Goal: Communication & Community: Answer question/provide support

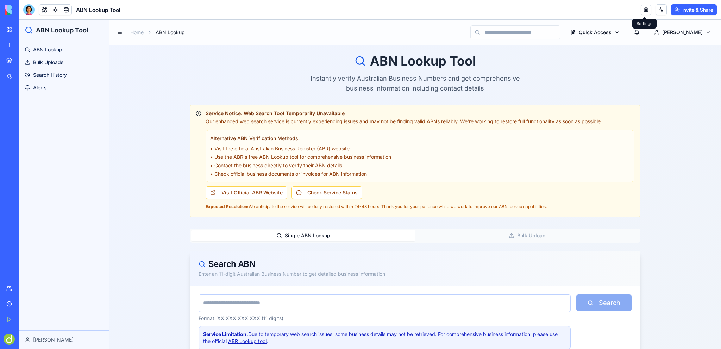
click at [646, 9] on link at bounding box center [646, 10] width 11 height 11
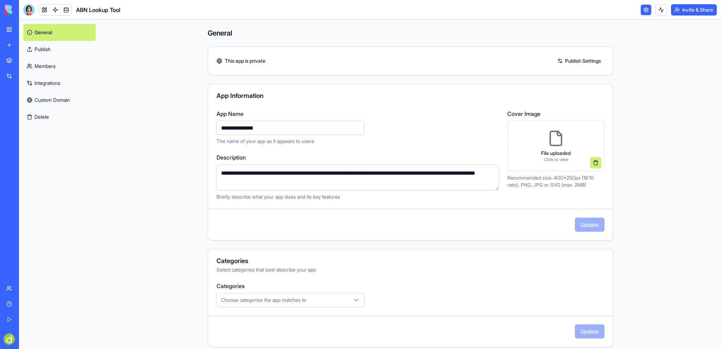
click at [644, 7] on link at bounding box center [646, 10] width 11 height 11
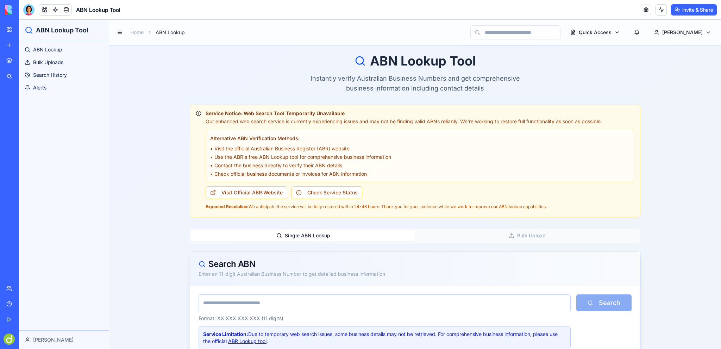
click at [30, 26] on link "My Workspace" at bounding box center [16, 30] width 28 height 14
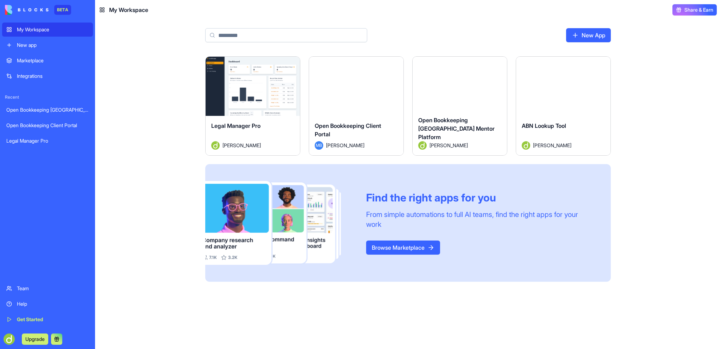
click at [601, 63] on html "BETA My Workspace New app Marketplace Integrations Recent Open Bookkeeping Aust…" at bounding box center [360, 174] width 721 height 349
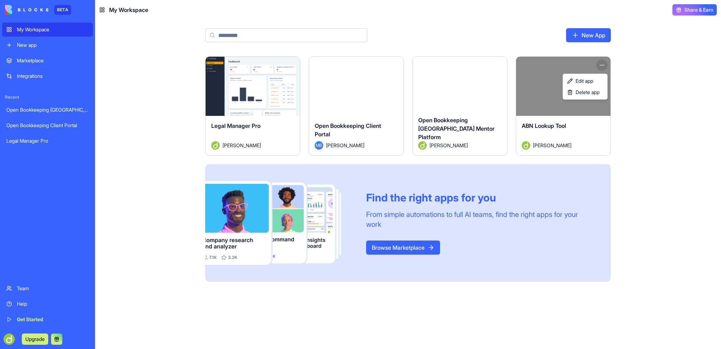
click at [543, 73] on html "BETA My Workspace New app Marketplace Integrations Recent Open Bookkeeping Aust…" at bounding box center [360, 174] width 721 height 349
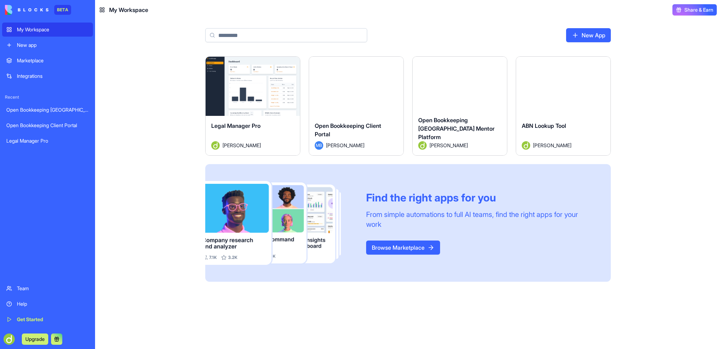
click at [543, 70] on div "Launch" at bounding box center [563, 86] width 94 height 59
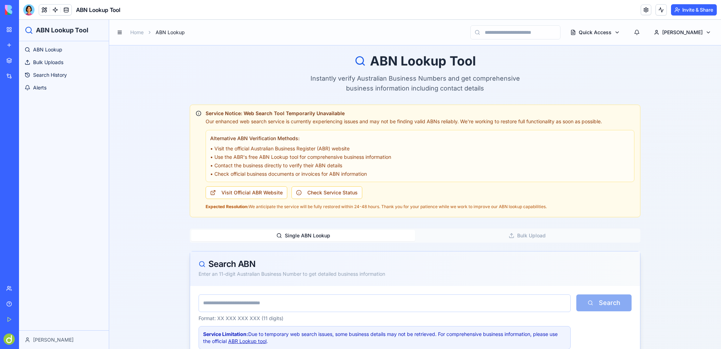
click at [24, 304] on div "Help" at bounding box center [21, 303] width 9 height 7
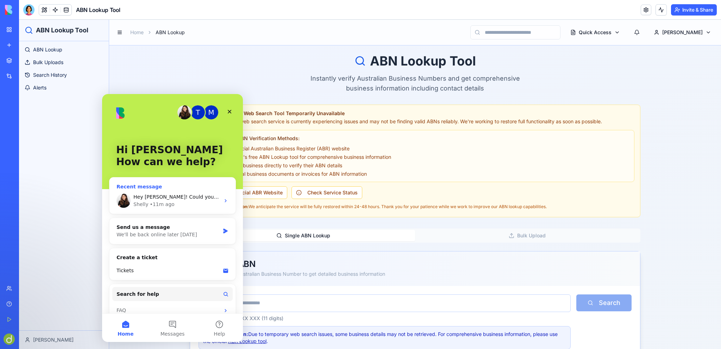
click at [178, 197] on span "Hey [PERSON_NAME]! Could you clarify what you mean by “it has not been operatio…" at bounding box center [429, 197] width 593 height 6
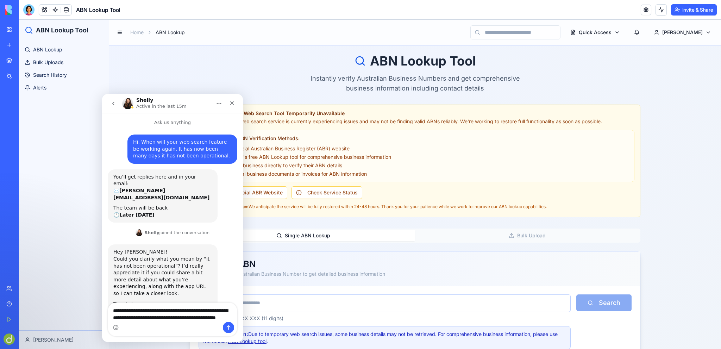
scroll to position [10, 0]
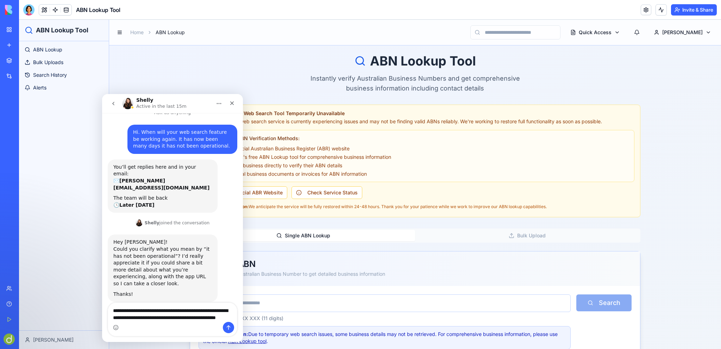
type textarea "**********"
click at [229, 326] on icon "Send a message…" at bounding box center [229, 327] width 4 height 5
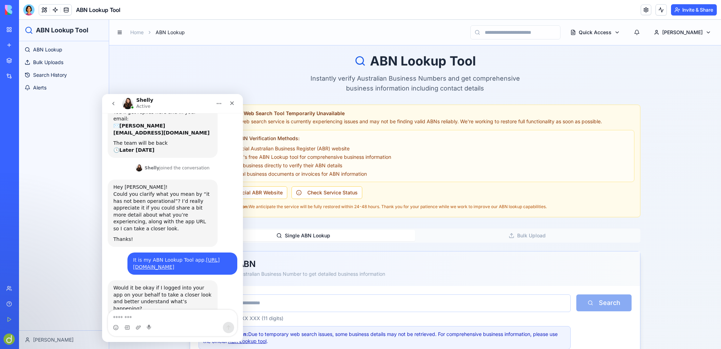
scroll to position [72, 0]
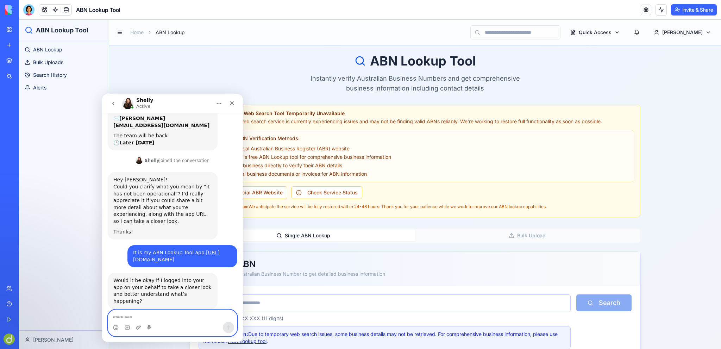
click at [137, 318] on textarea "Message…" at bounding box center [172, 316] width 129 height 12
type textarea "**********"
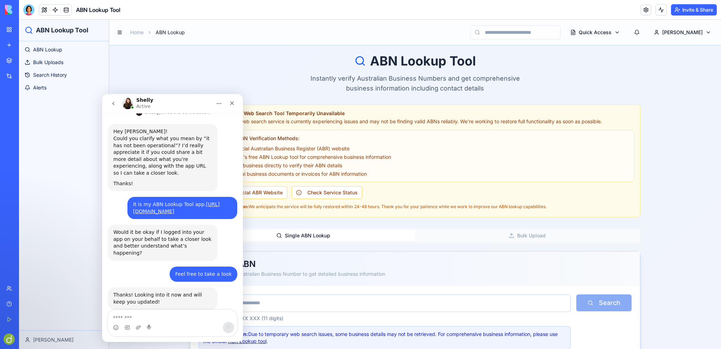
scroll to position [121, 0]
click at [296, 50] on div "ABN Lookup Tool Instantly verify Australian Business Numbers and get comprehens…" at bounding box center [415, 303] width 612 height 516
